Goal: Task Accomplishment & Management: Use online tool/utility

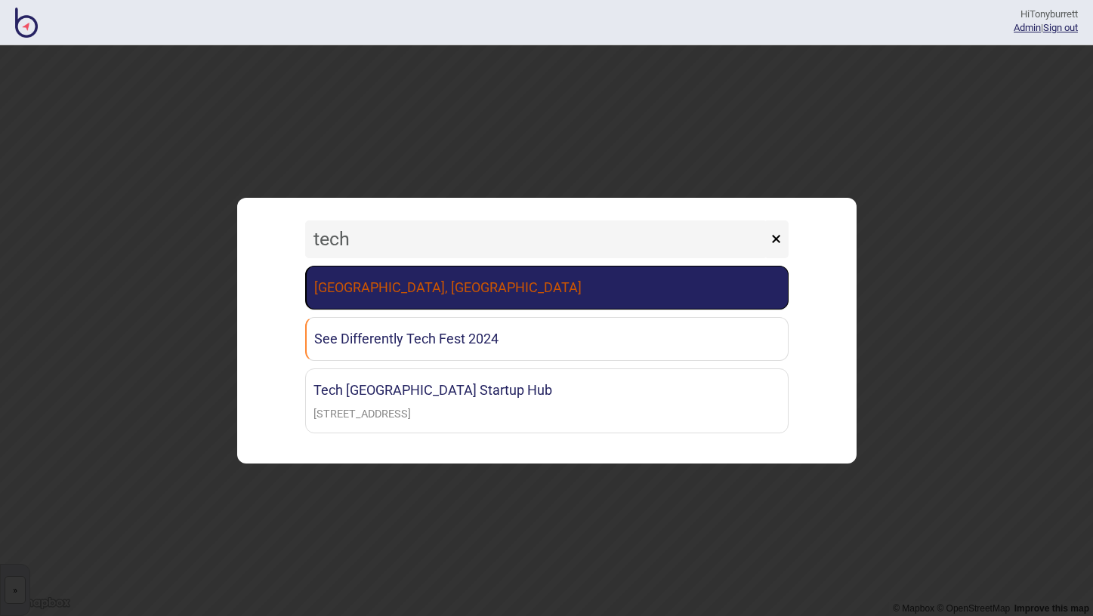
type input "tech"
click at [366, 282] on link "[GEOGRAPHIC_DATA], [GEOGRAPHIC_DATA]" at bounding box center [546, 288] width 483 height 44
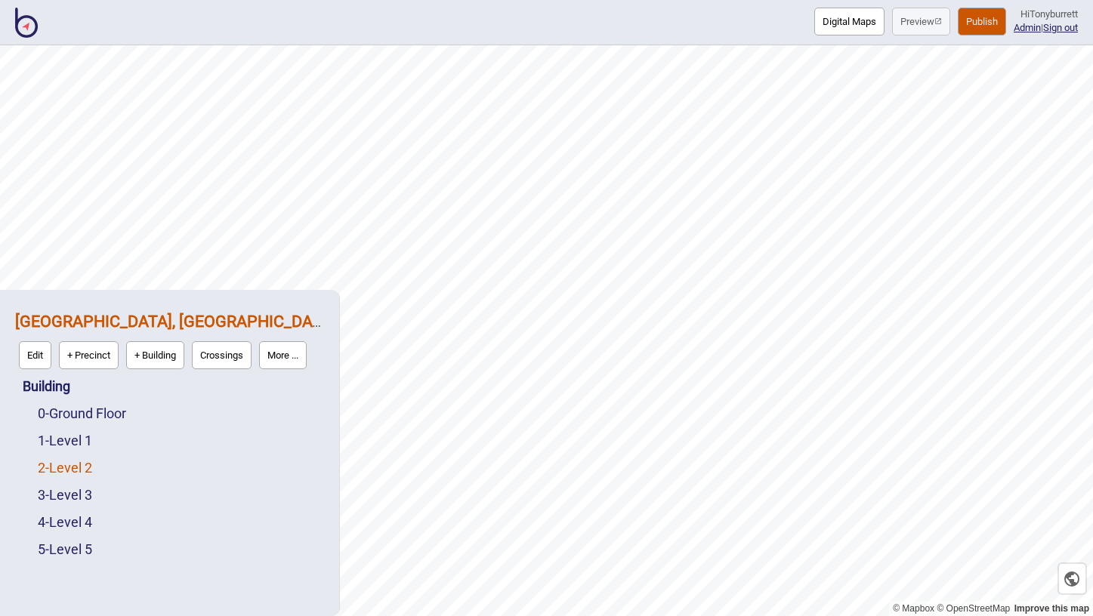
click at [76, 469] on link "2 - Level 2" at bounding box center [65, 468] width 54 height 16
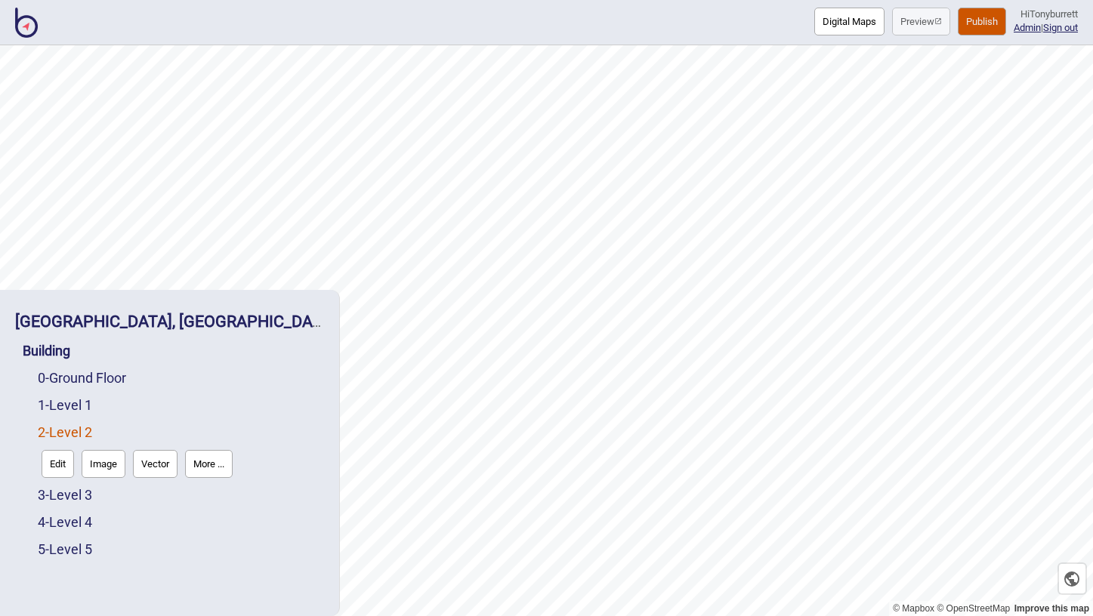
click at [62, 464] on button "Edit" at bounding box center [58, 464] width 32 height 28
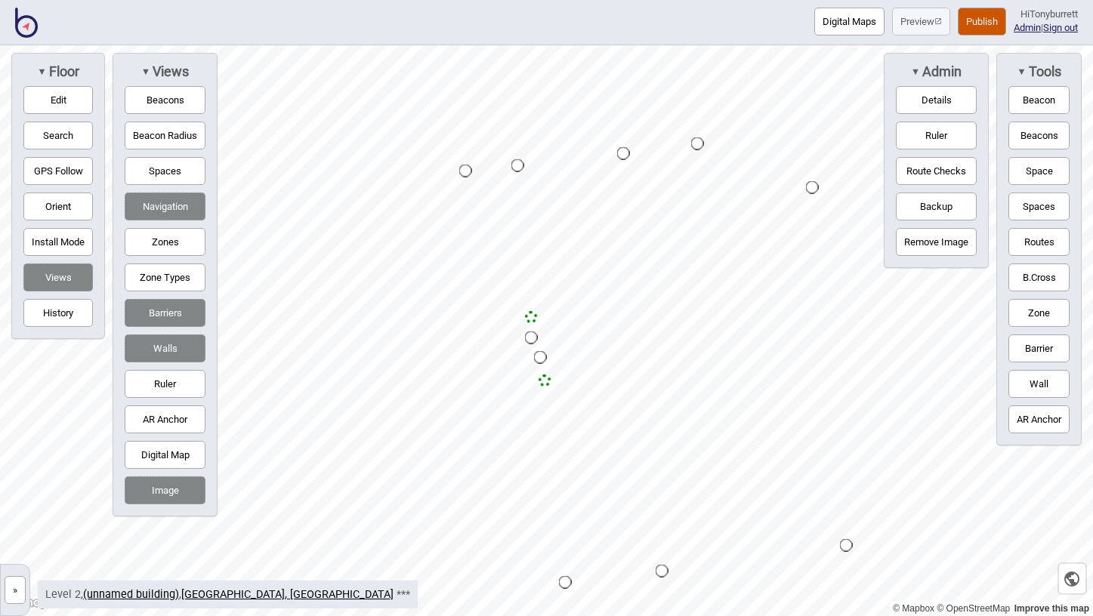
click at [72, 103] on button "Edit" at bounding box center [57, 100] width 69 height 28
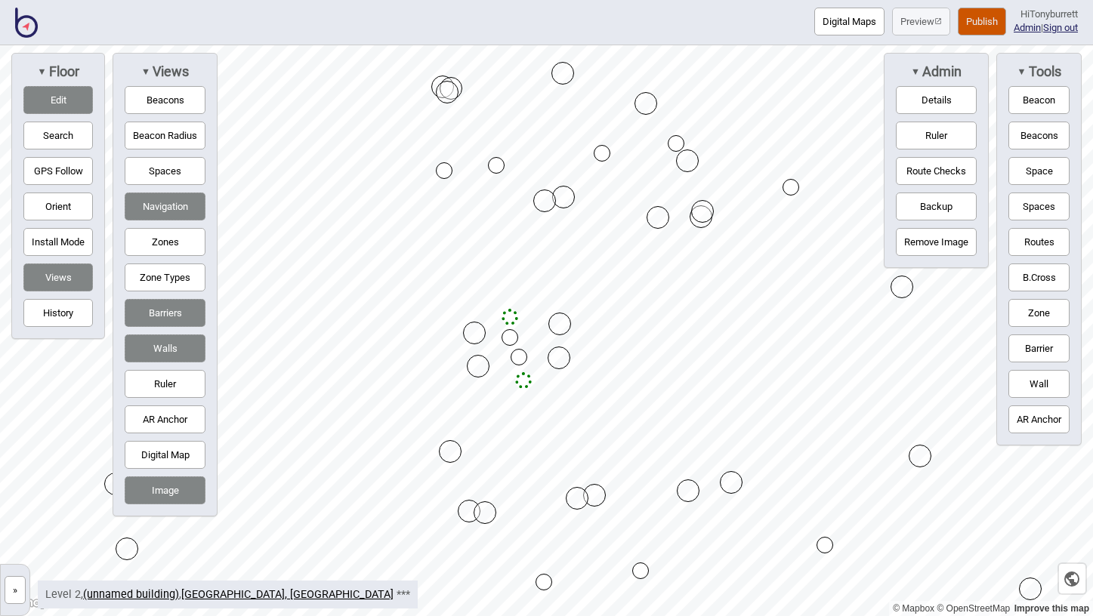
drag, startPoint x: 466, startPoint y: 446, endPoint x: 449, endPoint y: 448, distance: 16.7
drag, startPoint x: 464, startPoint y: 508, endPoint x: 452, endPoint y: 511, distance: 11.9
drag, startPoint x: 487, startPoint y: 506, endPoint x: 476, endPoint y: 506, distance: 11.3
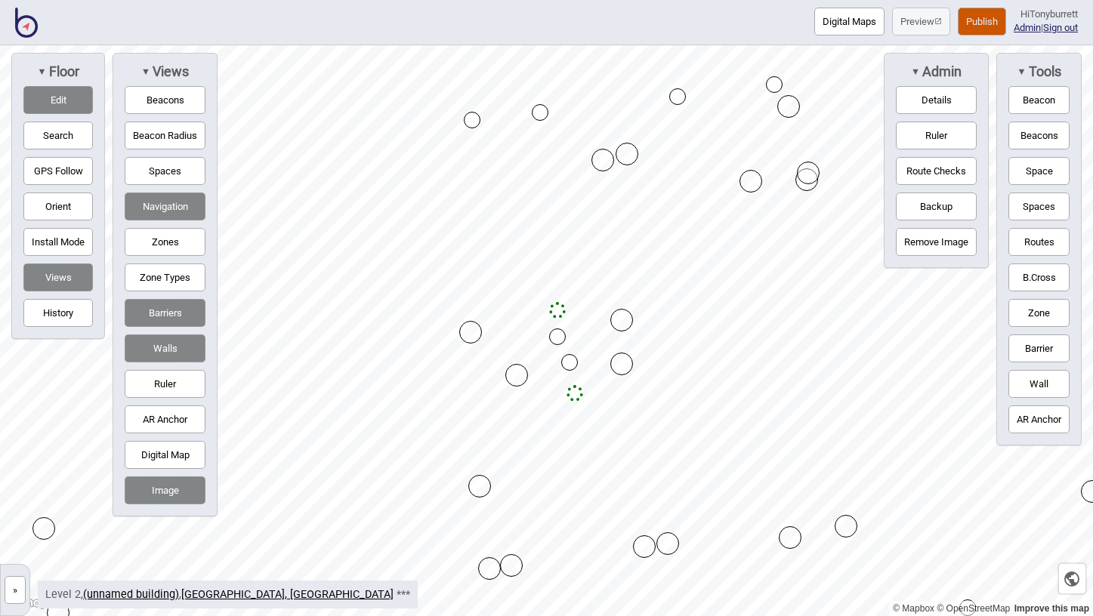
drag, startPoint x: 511, startPoint y: 332, endPoint x: 471, endPoint y: 333, distance: 40.0
drag, startPoint x: 515, startPoint y: 375, endPoint x: 478, endPoint y: 381, distance: 37.4
click at [58, 94] on button "Edit" at bounding box center [57, 100] width 69 height 28
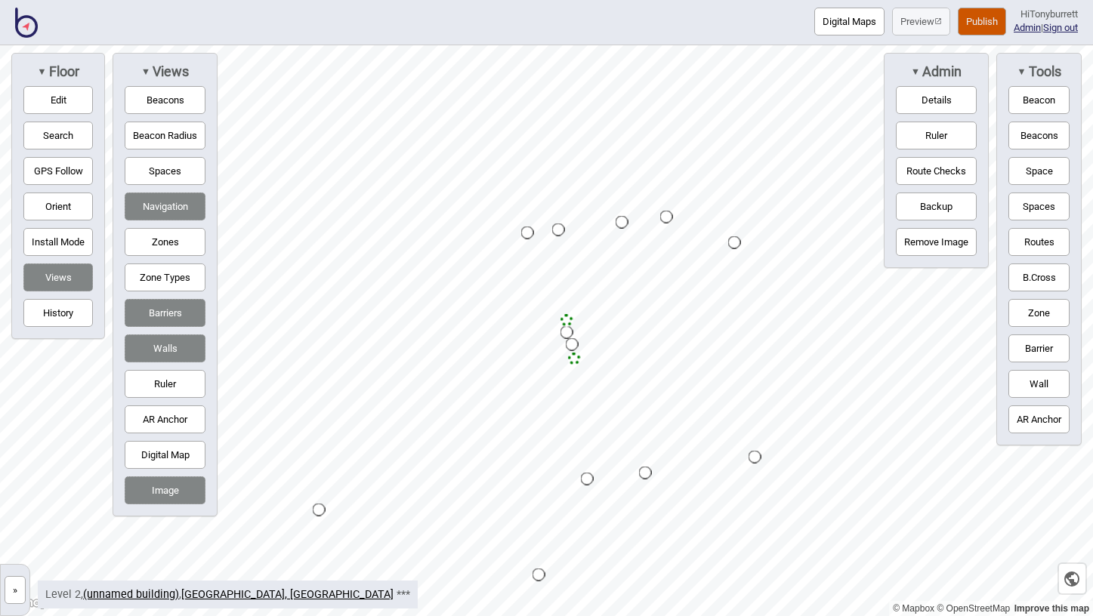
click at [27, 586] on link "»" at bounding box center [15, 589] width 29 height 16
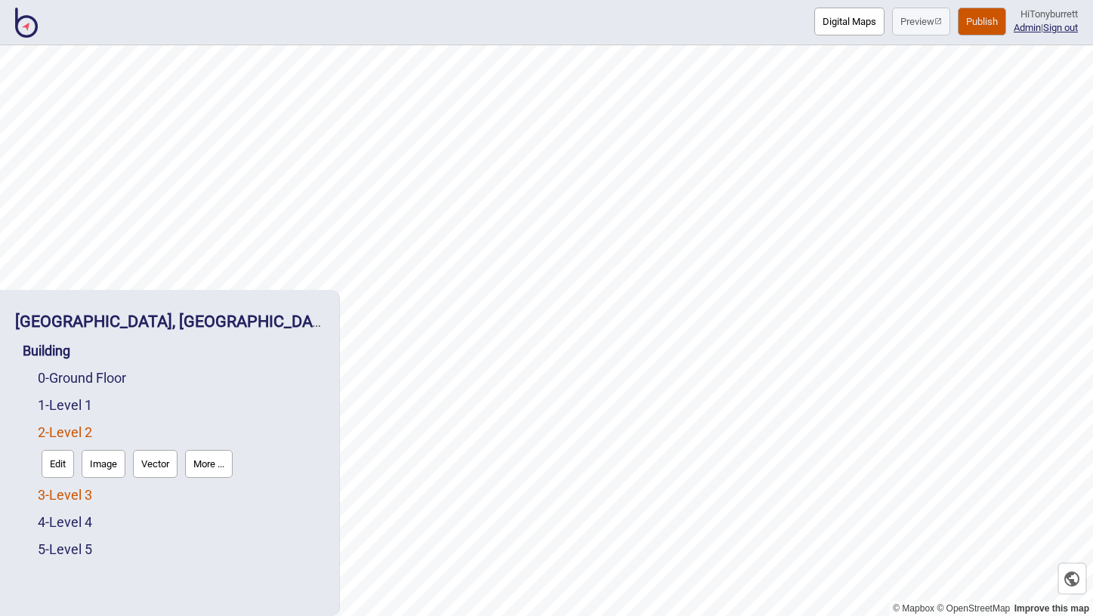
click at [63, 488] on link "3 - Level 3" at bounding box center [65, 495] width 54 height 16
click at [61, 483] on button "Edit" at bounding box center [58, 491] width 32 height 28
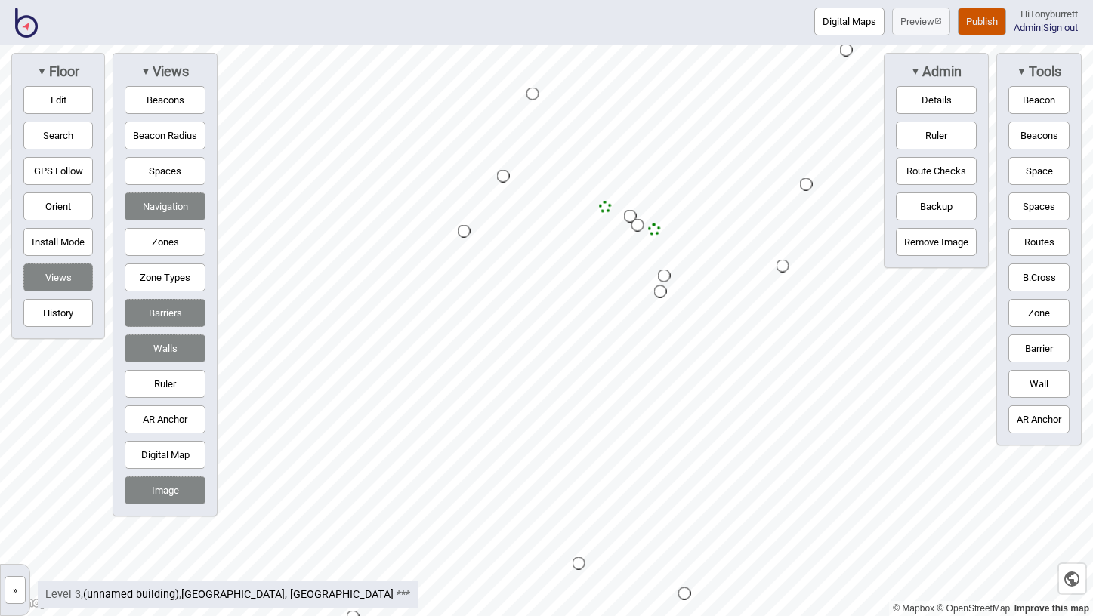
click at [14, 593] on button "»" at bounding box center [15, 590] width 21 height 28
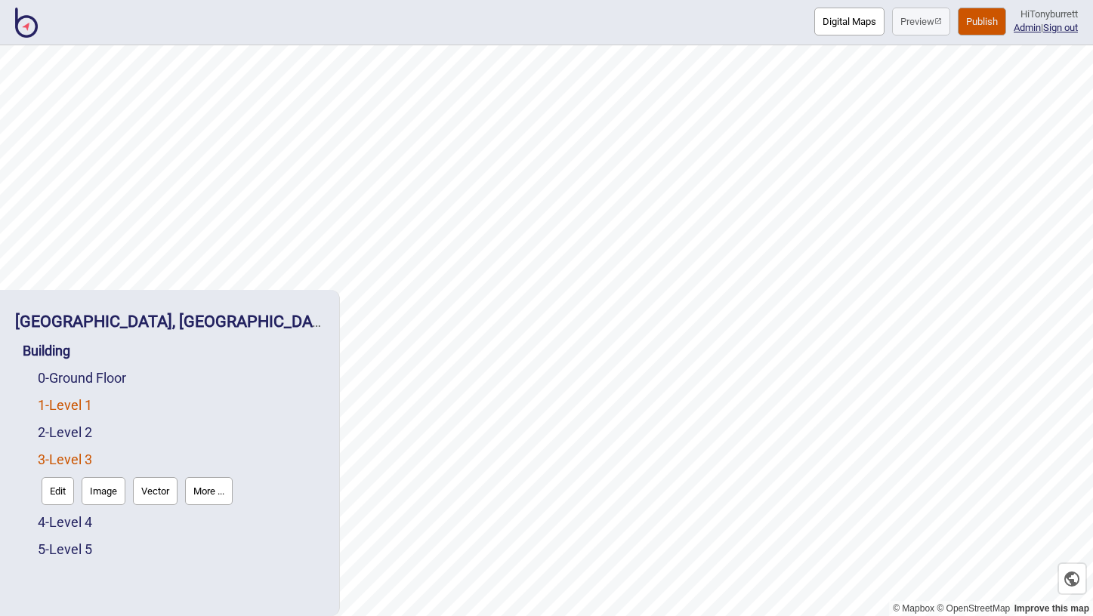
click at [73, 408] on link "1 - Level 1" at bounding box center [65, 405] width 54 height 16
click at [53, 443] on button "Edit" at bounding box center [58, 437] width 32 height 28
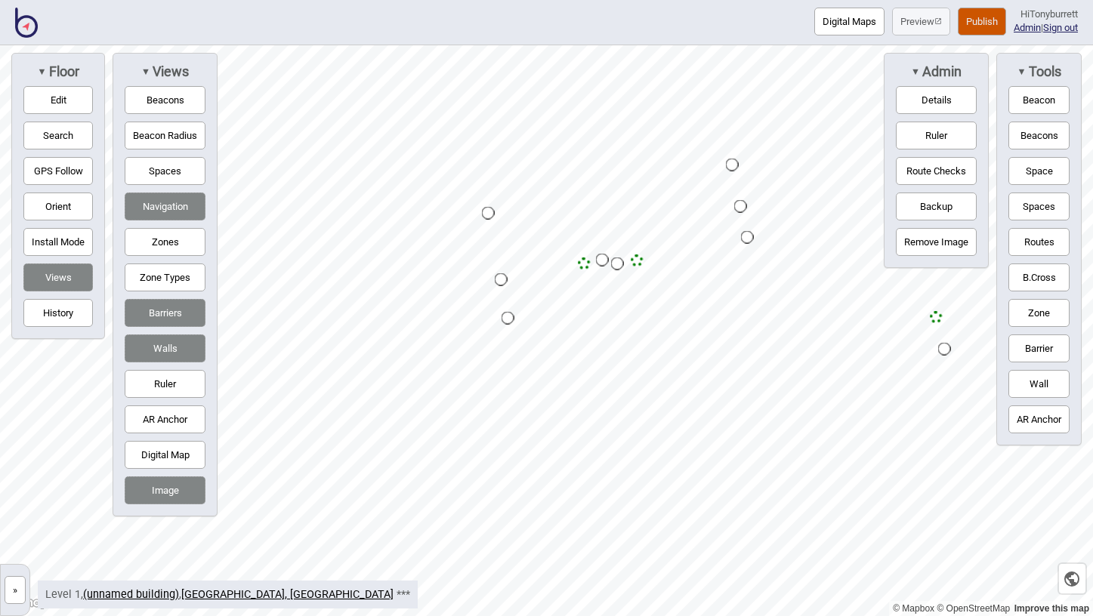
click at [979, 21] on button "Publish" at bounding box center [982, 22] width 48 height 28
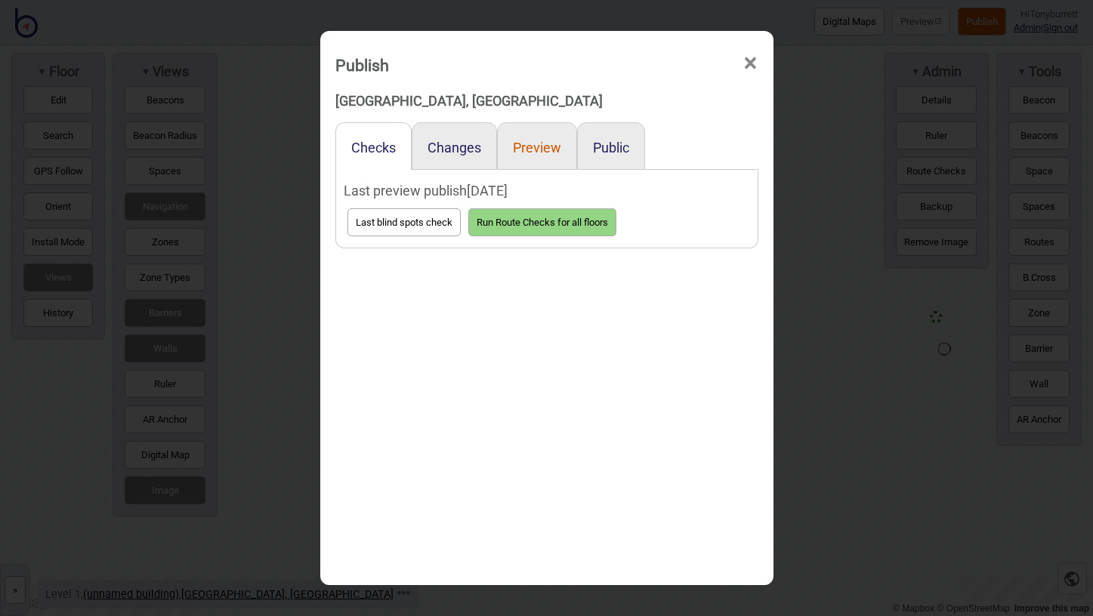
click at [535, 150] on button "Preview" at bounding box center [537, 148] width 48 height 16
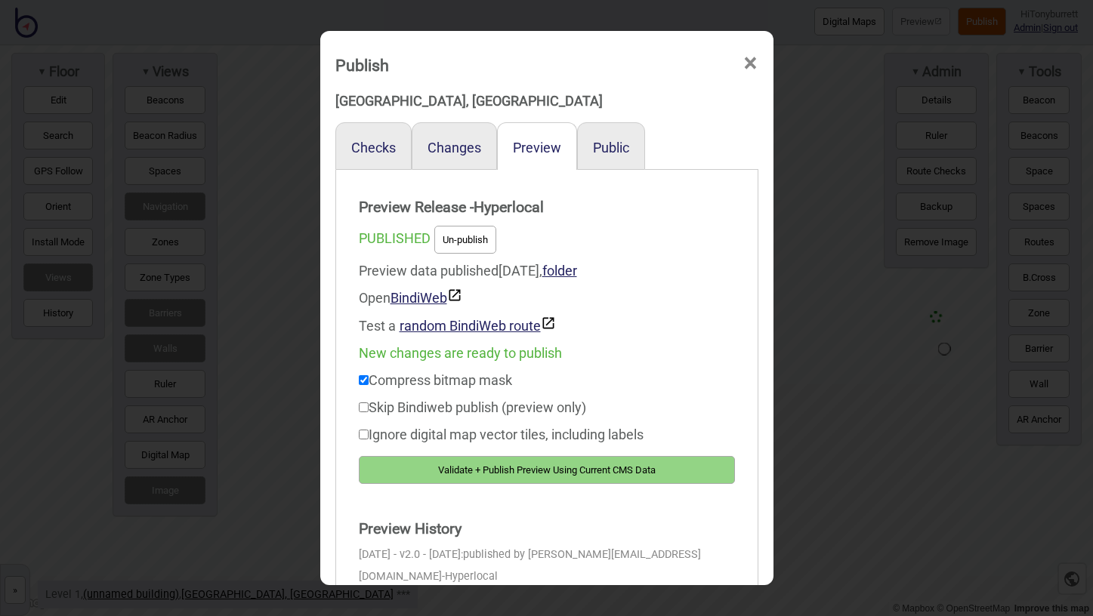
click at [463, 470] on button "Validate + Publish Preview Using Current CMS Data" at bounding box center [547, 470] width 376 height 28
